Goal: Task Accomplishment & Management: Manage account settings

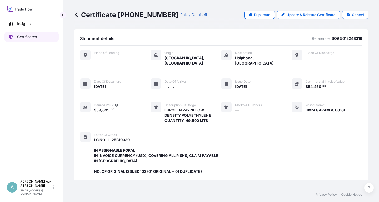
click at [43, 39] on link "Certificates" at bounding box center [31, 37] width 54 height 11
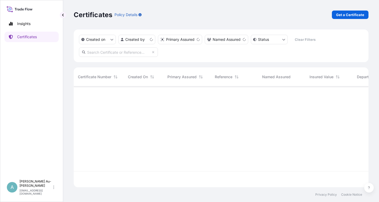
scroll to position [104, 295]
click at [127, 54] on input "text" at bounding box center [118, 51] width 79 height 9
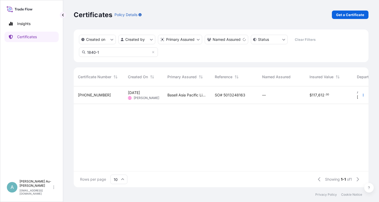
type input "1840-1"
click at [234, 99] on div "SO# 5013248163" at bounding box center [234, 95] width 47 height 18
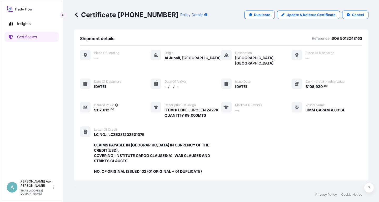
click at [298, 19] on div "Certificate [PHONE_NUMBER] Policy Details Duplicate Update & Reissue Certificat…" at bounding box center [221, 14] width 295 height 29
click at [297, 17] on p "Update & Reissue Certificate" at bounding box center [311, 14] width 49 height 5
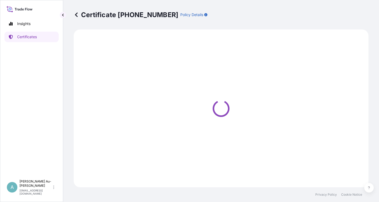
select select "Sea"
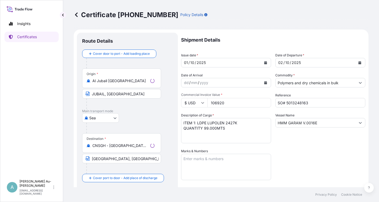
select select "32034"
click at [267, 64] on button "Calendar" at bounding box center [265, 62] width 8 height 8
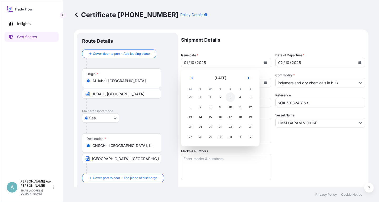
click at [232, 97] on div "3" at bounding box center [230, 96] width 9 height 9
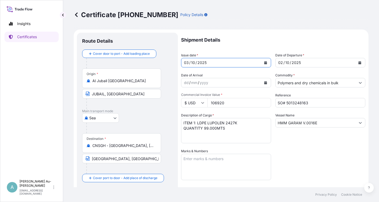
click at [360, 62] on icon "Calendar" at bounding box center [359, 62] width 3 height 3
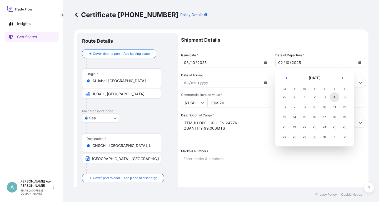
click at [336, 96] on div "4" at bounding box center [334, 96] width 9 height 9
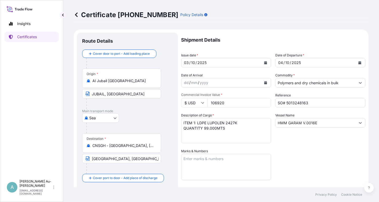
drag, startPoint x: 321, startPoint y: 157, endPoint x: 326, endPoint y: 155, distance: 5.0
click at [327, 156] on div "Shipment Details Issue date * [DATE] Date of Departure * [DATE] Date of Arrival…" at bounding box center [273, 168] width 184 height 271
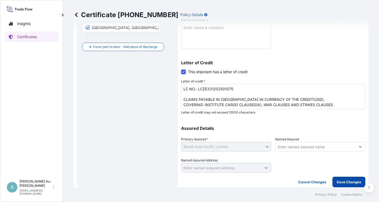
click at [351, 181] on p "Save Changes" at bounding box center [349, 181] width 24 height 5
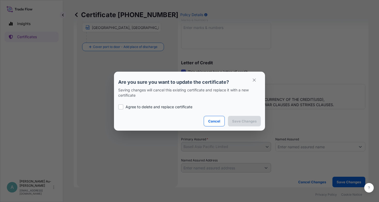
click at [133, 106] on p "Agree to delete and replace certificate" at bounding box center [159, 106] width 67 height 5
checkbox input "true"
click at [242, 121] on p "Save Changes" at bounding box center [244, 120] width 24 height 5
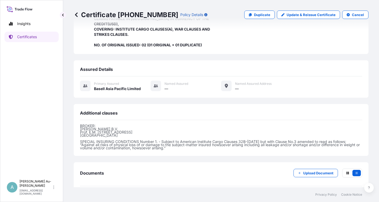
scroll to position [145, 0]
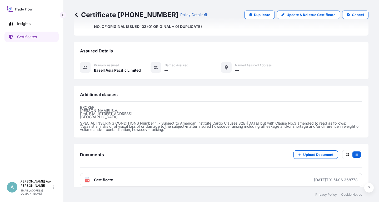
click at [169, 175] on link "PDF Certificate [DATE]T01:51:06.368778" at bounding box center [221, 180] width 282 height 14
click at [31, 36] on p "Certificates" at bounding box center [27, 36] width 20 height 5
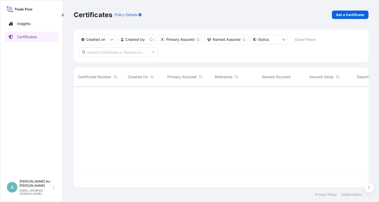
scroll to position [104, 295]
drag, startPoint x: 101, startPoint y: 49, endPoint x: 102, endPoint y: 52, distance: 3.3
click at [101, 50] on input "text" at bounding box center [118, 51] width 79 height 9
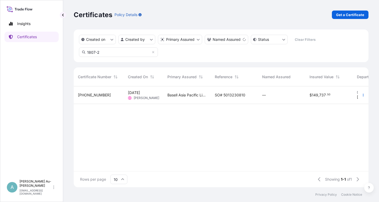
type input "1807-2"
click at [214, 97] on div "SO# 5013230810" at bounding box center [234, 95] width 47 height 18
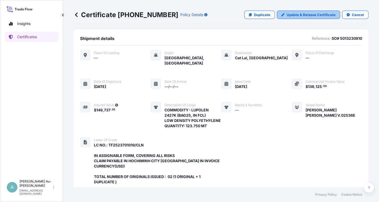
click at [298, 15] on p "Update & Reissue Certificate" at bounding box center [311, 14] width 49 height 5
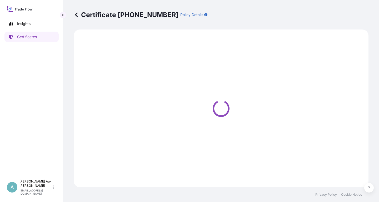
select select "Sea"
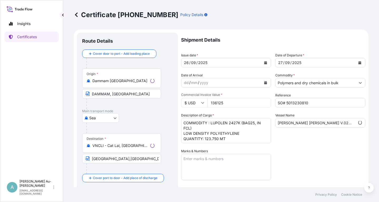
select select "32034"
click at [266, 64] on icon "Calendar" at bounding box center [265, 62] width 3 height 3
click at [266, 62] on icon "Calendar" at bounding box center [265, 62] width 3 height 3
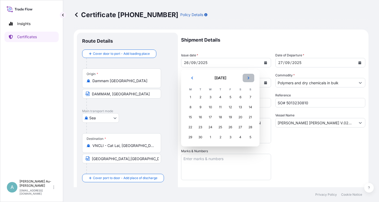
click at [249, 77] on icon "Next" at bounding box center [248, 77] width 3 height 3
click at [210, 98] on div "1" at bounding box center [210, 96] width 9 height 9
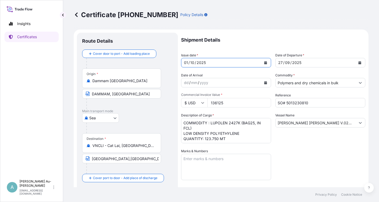
click at [360, 63] on icon "Calendar" at bounding box center [359, 62] width 3 height 3
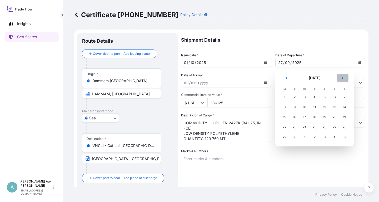
click at [343, 78] on icon "Next" at bounding box center [343, 78] width 2 height 3
click at [315, 97] on div "2" at bounding box center [314, 96] width 9 height 9
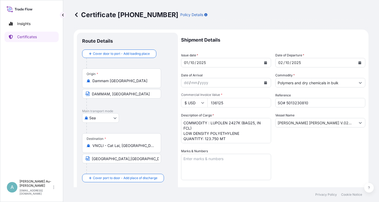
drag, startPoint x: 307, startPoint y: 156, endPoint x: 310, endPoint y: 155, distance: 2.7
click at [310, 155] on div "Shipment Details Issue date * [DATE] Date of Departure * [DATE] Date of Arrival…" at bounding box center [273, 168] width 184 height 271
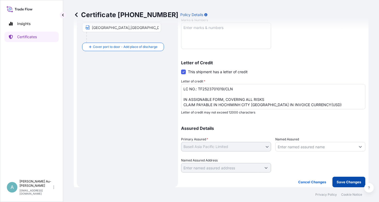
click at [342, 183] on p "Save Changes" at bounding box center [349, 181] width 24 height 5
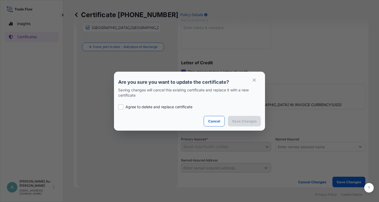
click at [139, 108] on p "Agree to delete and replace certificate" at bounding box center [159, 106] width 67 height 5
checkbox input "true"
click at [246, 122] on p "Save Changes" at bounding box center [244, 120] width 24 height 5
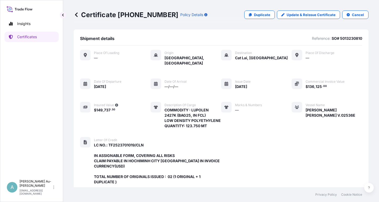
scroll to position [155, 0]
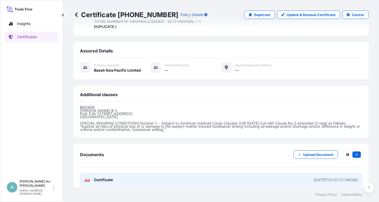
click at [163, 177] on link "PDF Certificate [DATE]T02:07:21.146368" at bounding box center [221, 180] width 282 height 14
drag, startPoint x: 145, startPoint y: 177, endPoint x: 148, endPoint y: 177, distance: 2.6
click at [146, 177] on link "PDF Certificate [DATE]T02:07:21.146368" at bounding box center [221, 180] width 282 height 14
